Goal: Communication & Community: Answer question/provide support

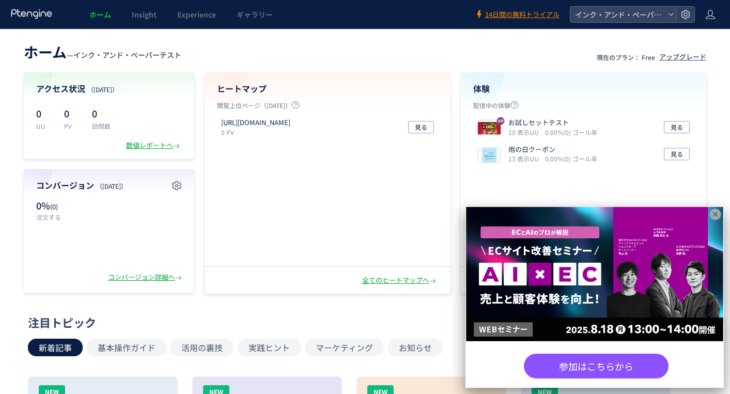
scroll to position [103, 0]
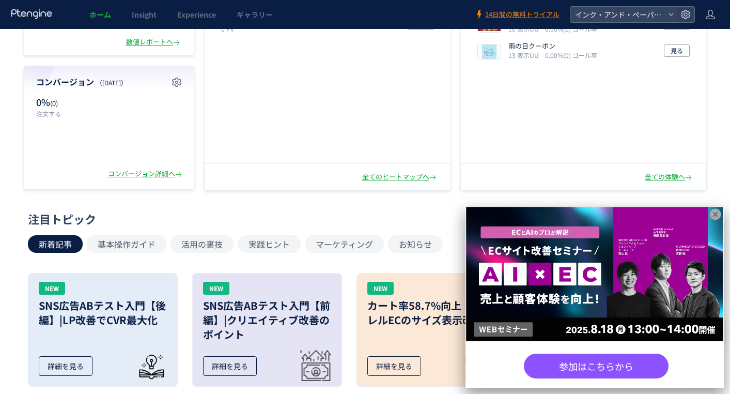
click at [720, 211] on icon at bounding box center [715, 214] width 13 height 13
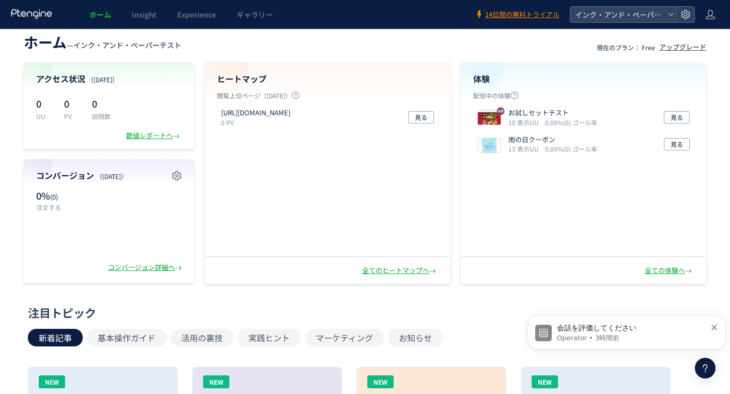
scroll to position [0, 0]
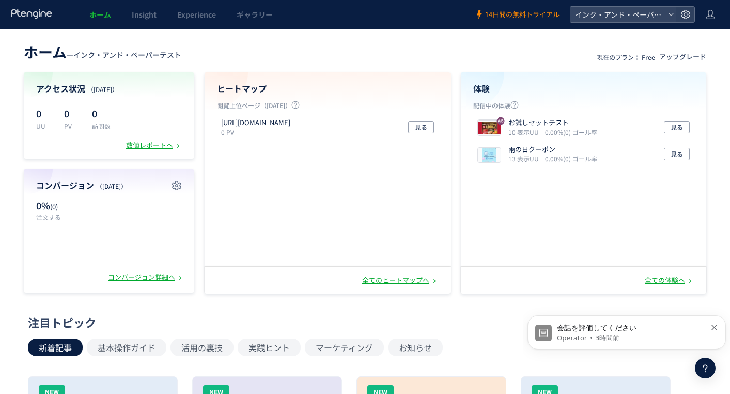
click at [661, 338] on p "Operator • 3時間前" at bounding box center [631, 337] width 149 height 9
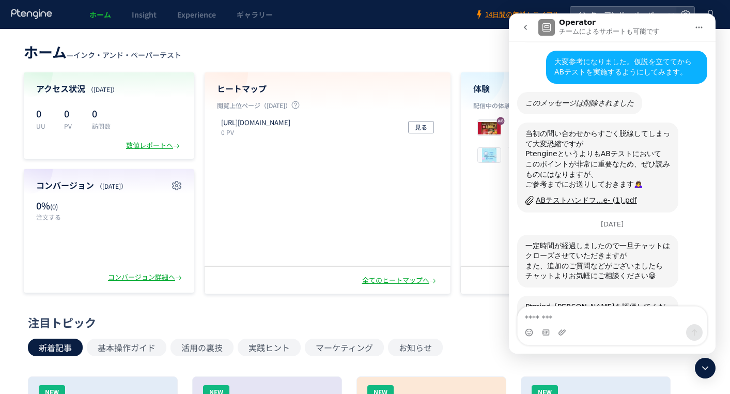
scroll to position [812, 0]
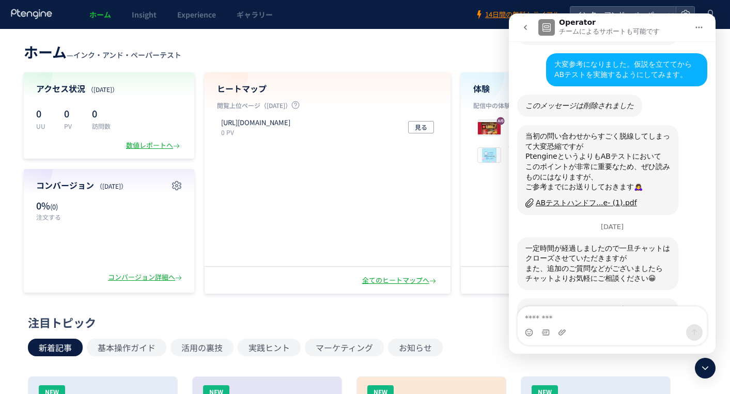
click at [591, 197] on div "ABテストハンドフ...e- (1).pdf" at bounding box center [586, 202] width 101 height 11
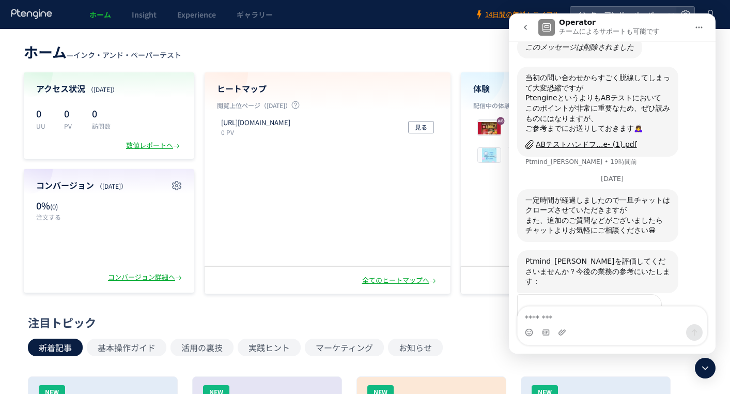
scroll to position [874, 0]
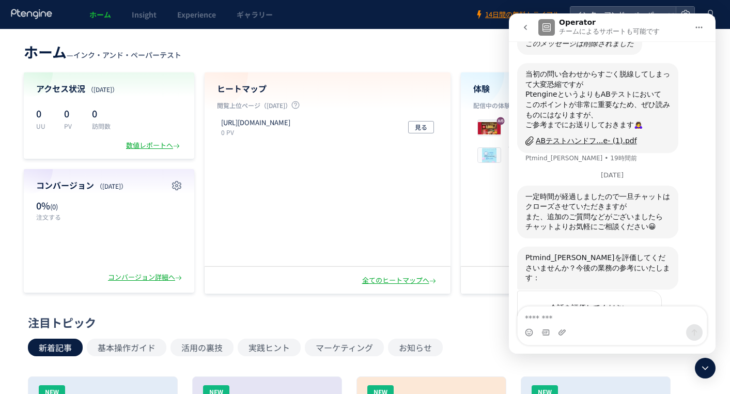
click at [644, 321] on span "完璧" at bounding box center [638, 328] width 14 height 14
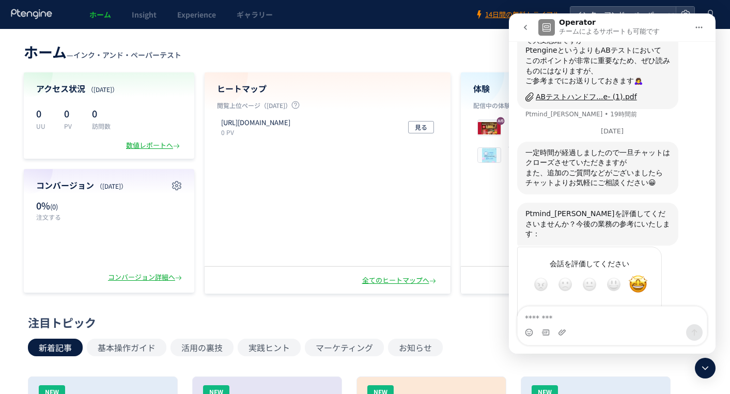
scroll to position [941, 0]
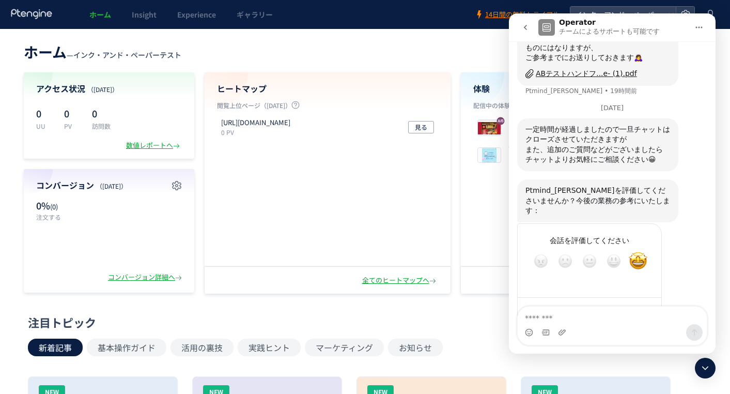
type textarea "**********"
click at [637, 301] on div "送信する" at bounding box center [643, 311] width 21 height 21
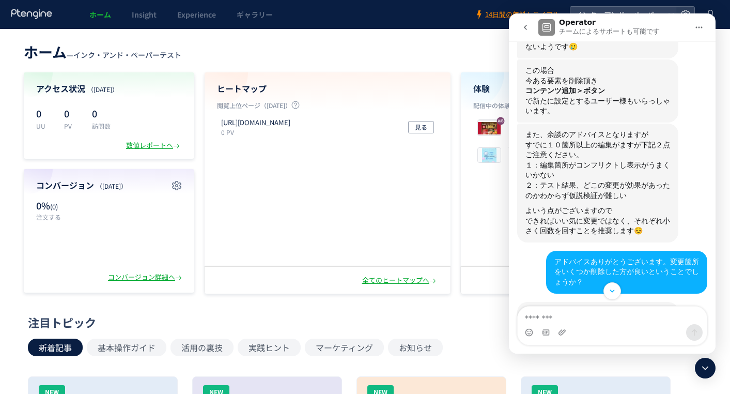
scroll to position [336, 0]
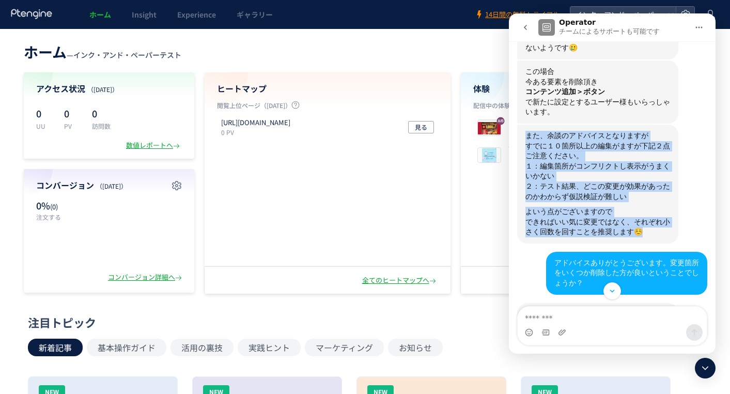
drag, startPoint x: 527, startPoint y: 115, endPoint x: 614, endPoint y: 205, distance: 125.3
click at [614, 205] on div "また、余談のアドバイスとなりますが すでに１０箇所以上の編集がますが下記２点ご注意ください。 １：編集箇所がコンフリクトし表示がうまくいかない ２：テスト結果…" at bounding box center [597, 184] width 145 height 106
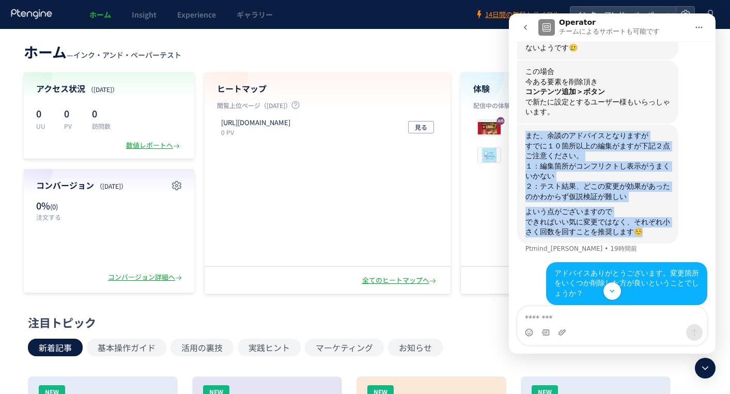
copy div "また、余談のアドバイスとなりますが すでに１０箇所以上の編集がますが下記２点ご注意ください。 １：編集箇所がコンフリクトし表示がうまくいかない ２：テスト結果…"
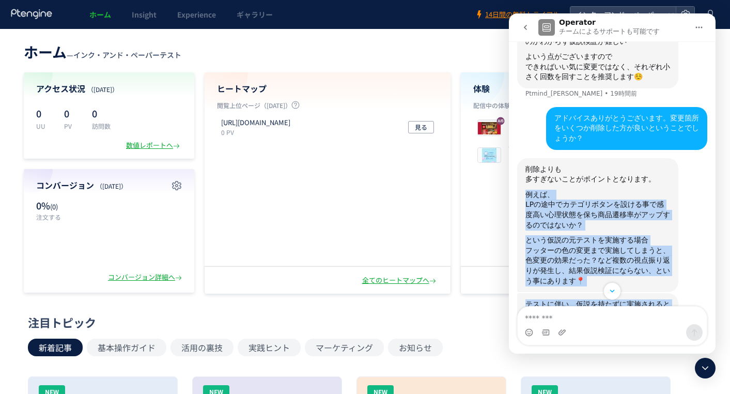
scroll to position [543, 0]
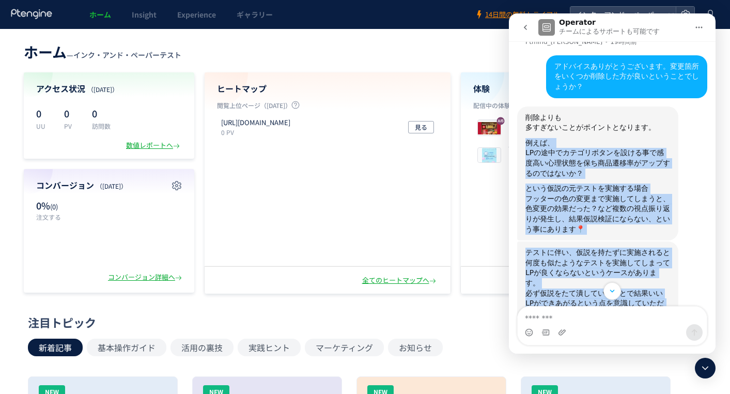
drag, startPoint x: 527, startPoint y: 205, endPoint x: 659, endPoint y: 248, distance: 138.0
click at [659, 248] on div "[PERSON_NAME] • 20時間前 ボタンの色変えについてお問い合わせです 添付画像のようにボタン下（影）の黄色の部分の色替えができないようです。コー…" at bounding box center [612, 161] width 190 height 1195
copy div "例えば、 LPの途中でカテゴリボタンを設ける事で感度高い心理状態を保ち商品遷移率がアップするのではないか？ という仮説の元テストを実施する場合 フッターの色の…"
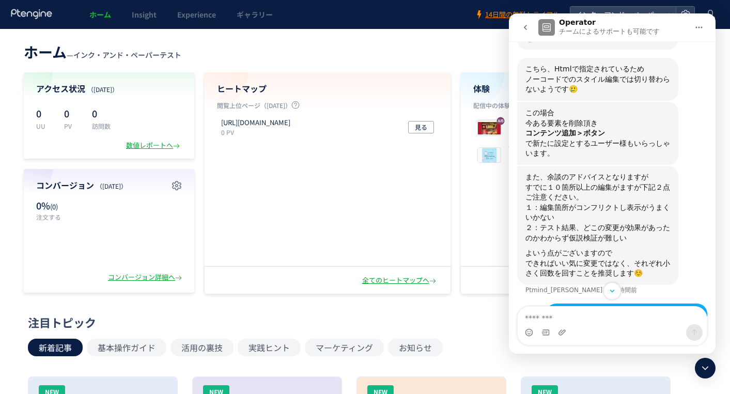
scroll to position [140, 0]
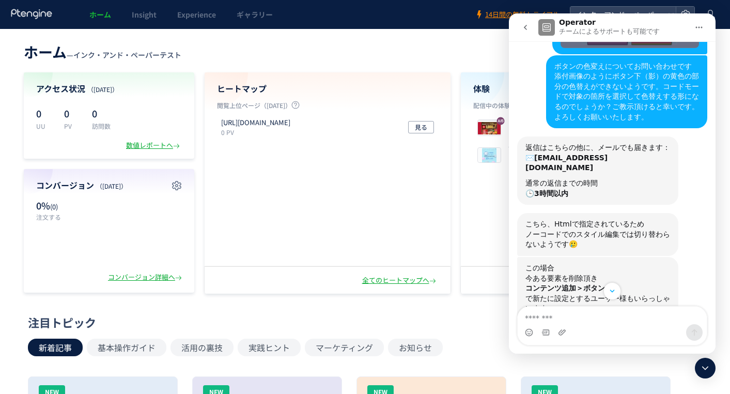
click at [519, 24] on button "go back" at bounding box center [526, 28] width 20 height 20
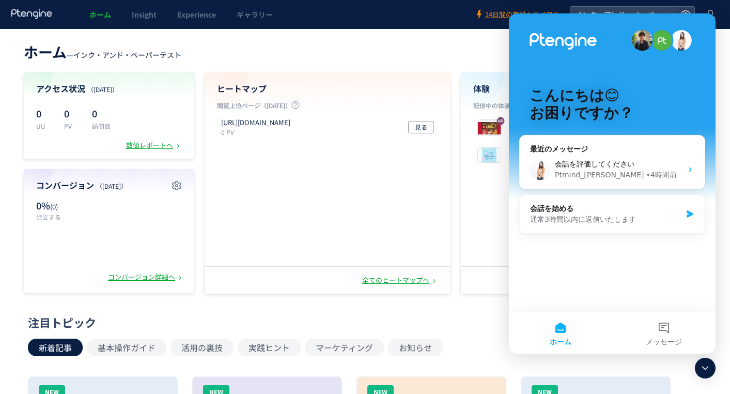
scroll to position [103, 0]
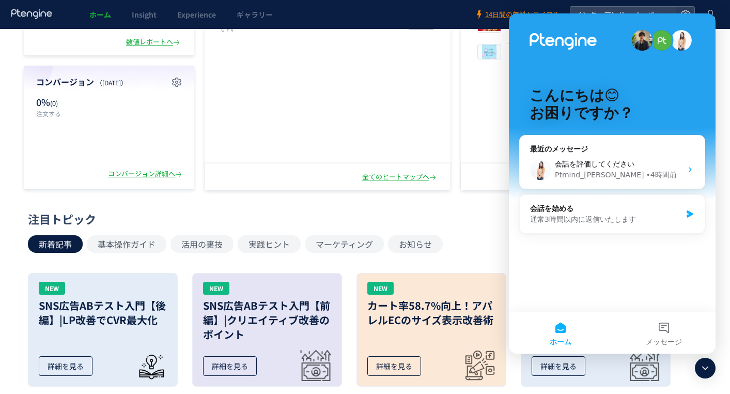
click at [576, 175] on div "Ptmind_[PERSON_NAME]" at bounding box center [599, 174] width 89 height 11
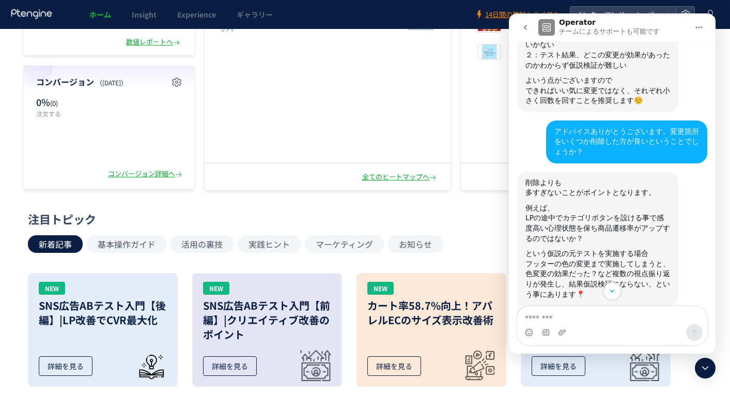
scroll to position [568, 0]
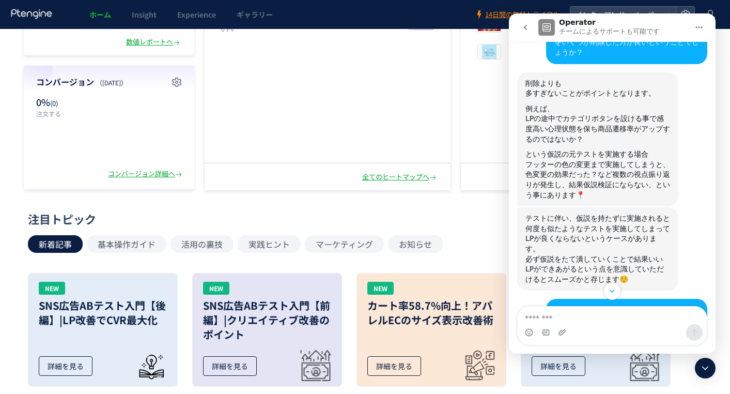
click at [521, 26] on icon "go back" at bounding box center [525, 27] width 8 height 8
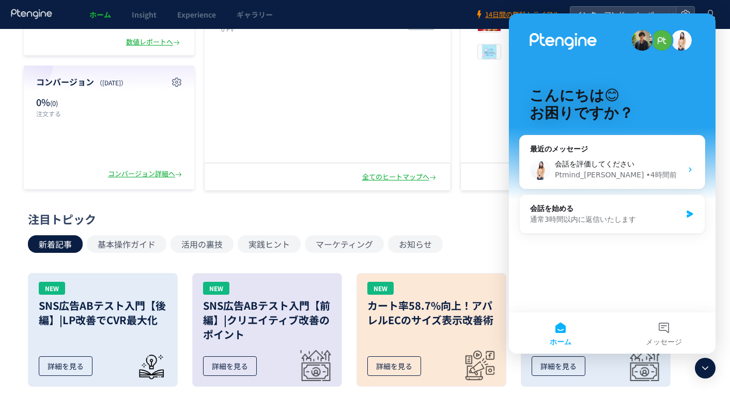
scroll to position [0, 0]
click at [673, 334] on button "メッセージ" at bounding box center [663, 332] width 103 height 41
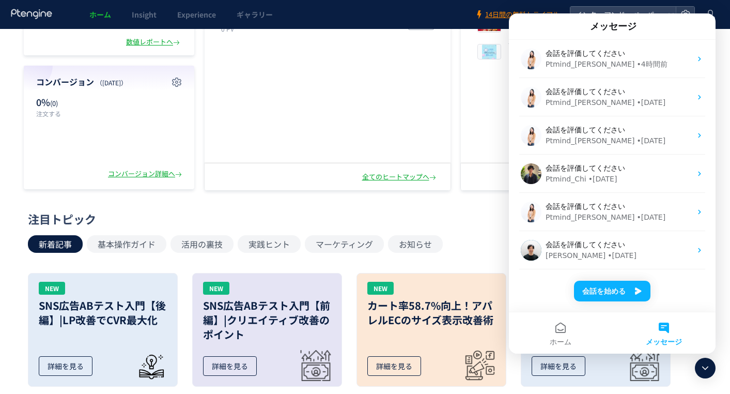
click at [636, 249] on div "会話を評価してください" at bounding box center [619, 244] width 146 height 11
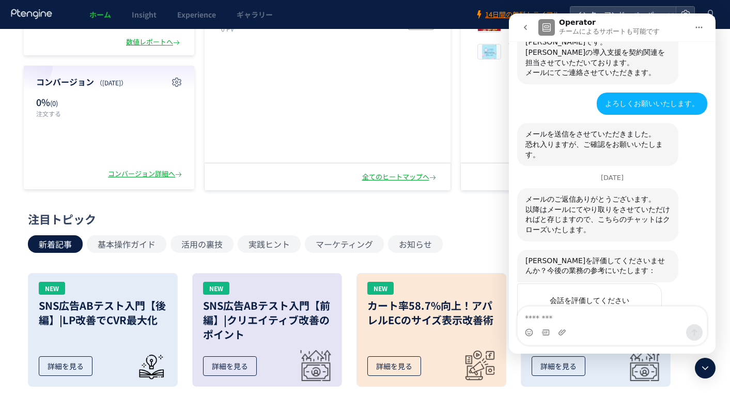
scroll to position [559, 0]
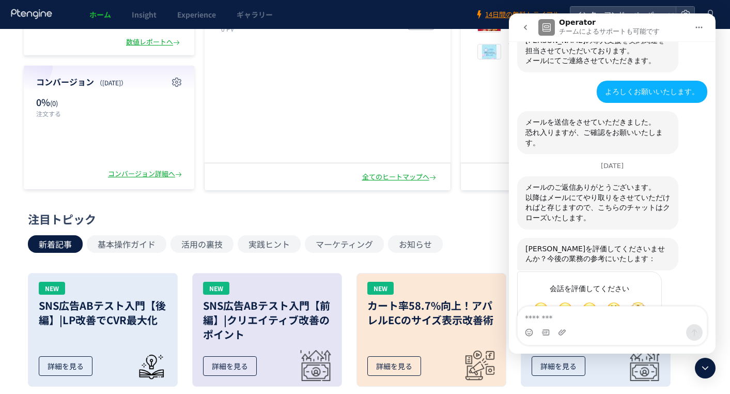
click at [525, 28] on icon "go back" at bounding box center [525, 27] width 3 height 5
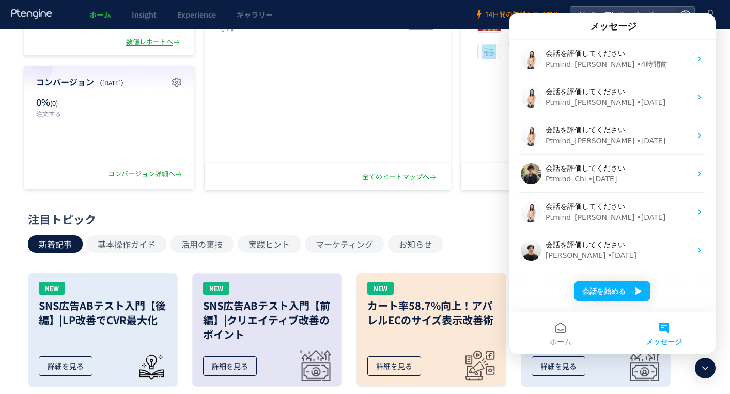
scroll to position [0, 0]
click at [525, 28] on div "メッセージ" at bounding box center [612, 27] width 193 height 18
click at [571, 336] on button "ホーム" at bounding box center [560, 332] width 103 height 41
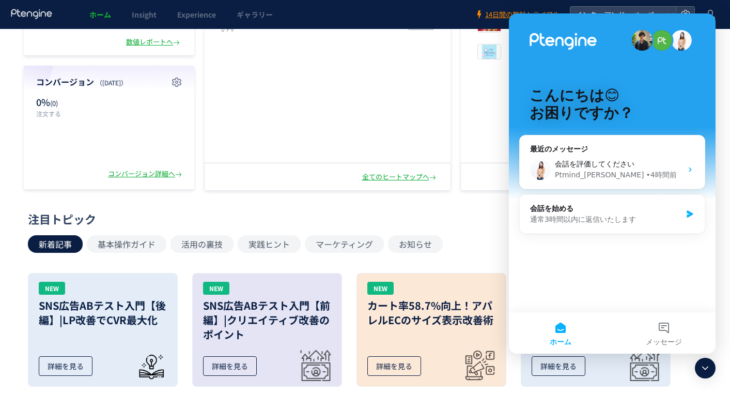
click at [702, 361] on div at bounding box center [705, 367] width 21 height 21
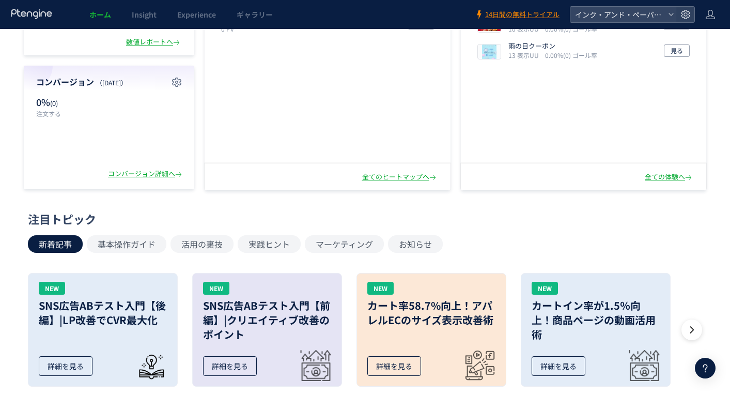
click at [707, 370] on icon at bounding box center [705, 368] width 12 height 12
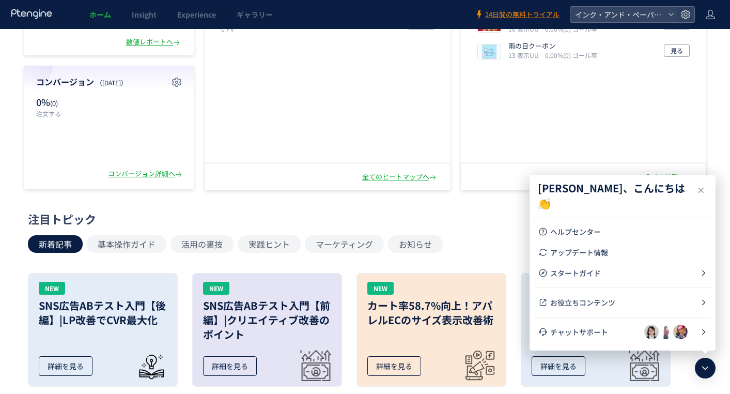
click at [571, 332] on span "チャットサポート" at bounding box center [597, 331] width 94 height 10
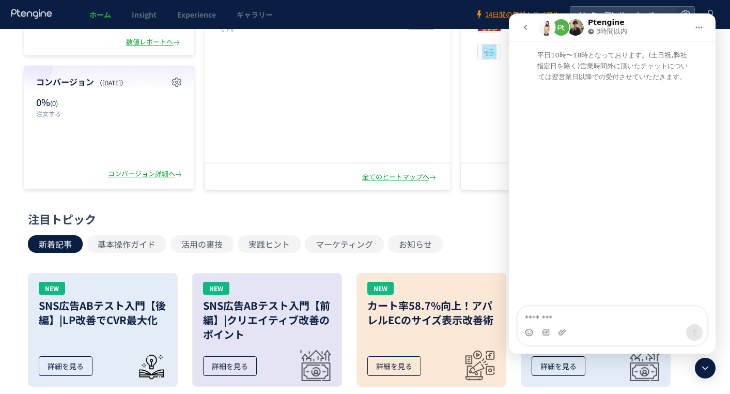
click at [519, 25] on button "go back" at bounding box center [526, 28] width 20 height 20
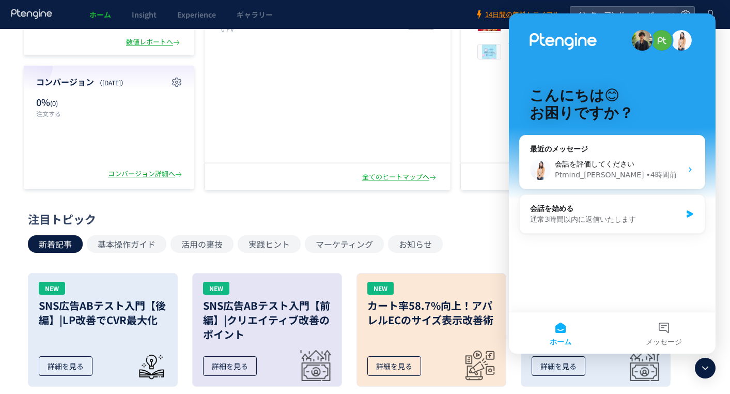
click at [568, 339] on span "ホーム" at bounding box center [561, 341] width 22 height 7
click at [565, 332] on button "ホーム" at bounding box center [560, 332] width 103 height 41
click at [707, 369] on icon at bounding box center [705, 368] width 12 height 12
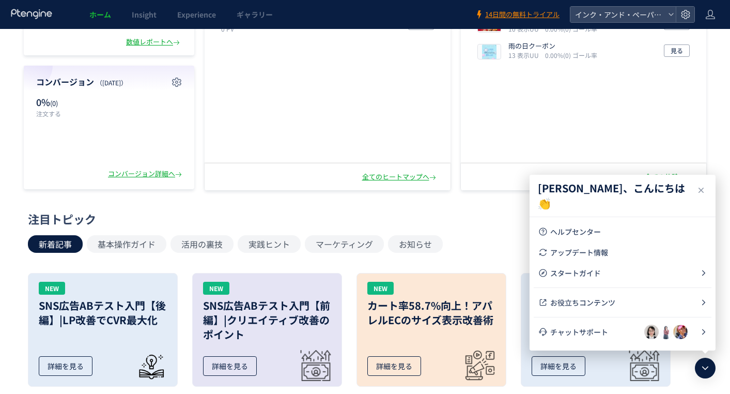
click at [588, 234] on span "ヘルプセンター" at bounding box center [628, 231] width 157 height 10
drag, startPoint x: 611, startPoint y: 326, endPoint x: 613, endPoint y: 318, distance: 8.4
click at [611, 326] on span "チャットサポート" at bounding box center [597, 331] width 94 height 10
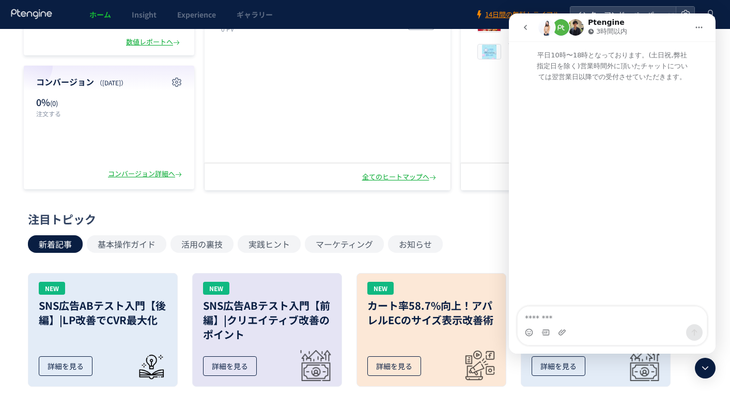
click at [521, 27] on icon "go back" at bounding box center [525, 27] width 8 height 8
